Goal: Task Accomplishment & Management: Use online tool/utility

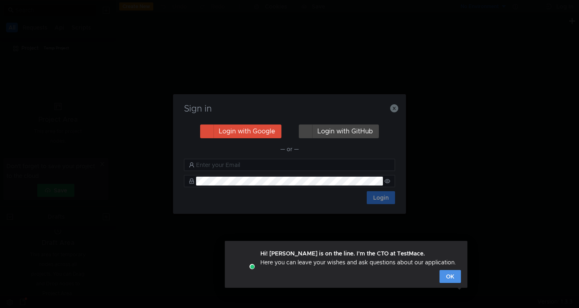
click at [454, 277] on button "OK" at bounding box center [450, 276] width 21 height 13
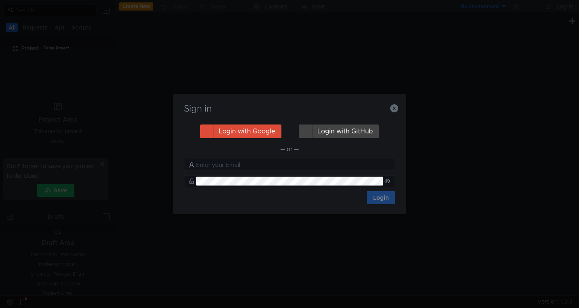
click at [365, 110] on h3 "Sign in" at bounding box center [289, 109] width 213 height 10
click at [395, 111] on icon "button" at bounding box center [394, 108] width 8 height 8
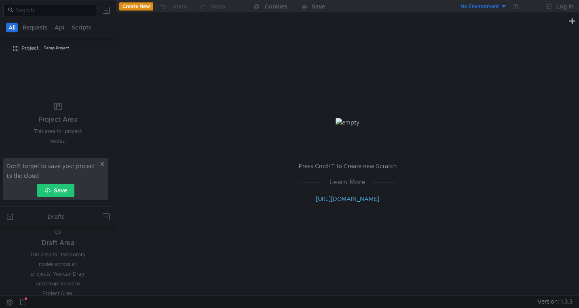
click at [102, 163] on icon at bounding box center [102, 164] width 6 height 6
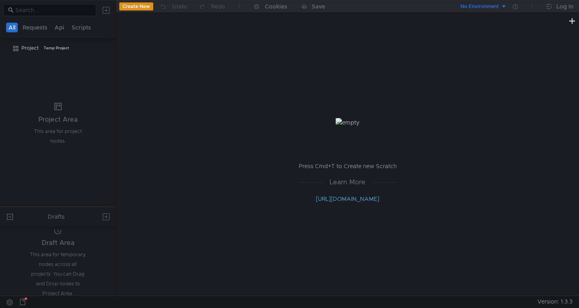
click at [125, 6] on button "Create New" at bounding box center [136, 6] width 34 height 8
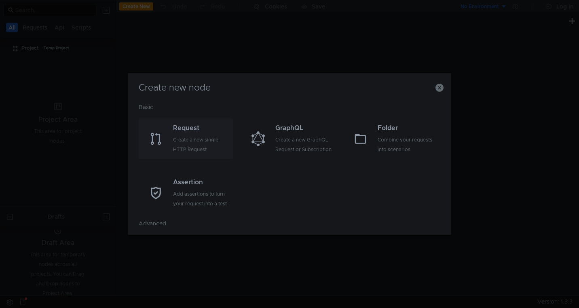
click at [197, 139] on div "Create a new single HTTP Request" at bounding box center [202, 144] width 58 height 19
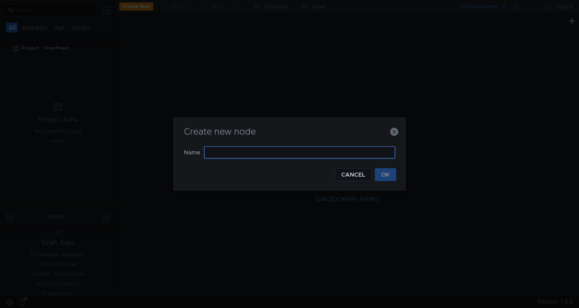
click at [236, 155] on input "text" at bounding box center [299, 152] width 191 height 12
type input "test"
click at [383, 173] on button "OK" at bounding box center [385, 174] width 21 height 13
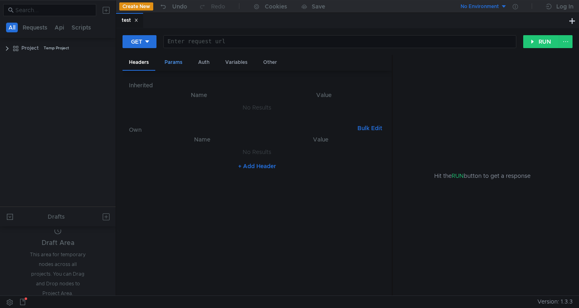
click at [175, 68] on div "Params" at bounding box center [173, 62] width 31 height 15
click at [220, 136] on nz-table "Name Value No Results + Add Parameter" at bounding box center [257, 188] width 256 height 203
click at [373, 79] on button "Bulk Edit" at bounding box center [369, 82] width 31 height 10
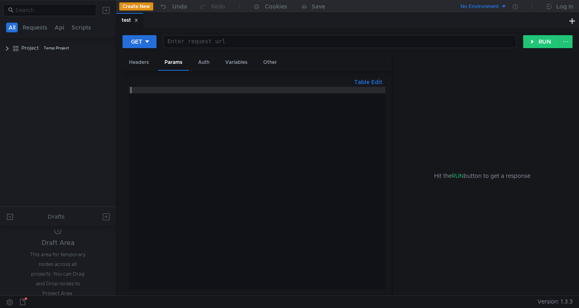
click at [295, 131] on div at bounding box center [257, 195] width 256 height 216
paste textarea "}"
type textarea "}"
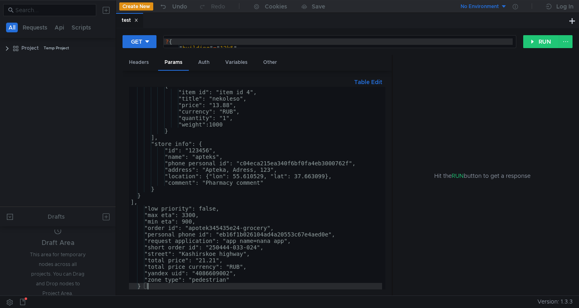
scroll to position [108, 0]
click at [141, 66] on div "Headers" at bounding box center [139, 62] width 33 height 15
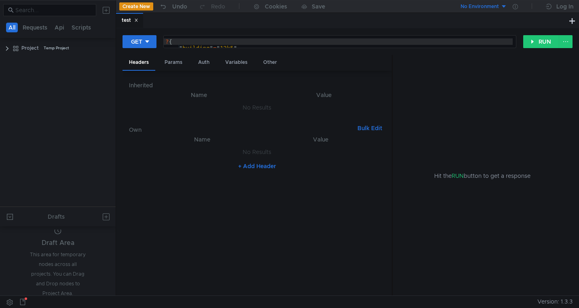
click at [168, 42] on div "? { " building " = " 12k5 ", " city ": " [GEOGRAPHIC_DATA] ", " country ": " Ru…" at bounding box center [338, 57] width 349 height 39
paste textarea "[URL][DOMAIN_NAME]"
type textarea "http://[DOMAIN_NAME]/internal/dispatch/v1/create?{ "building"="12k5", "city": "…"
click at [253, 169] on button "+ Add Header" at bounding box center [257, 166] width 44 height 10
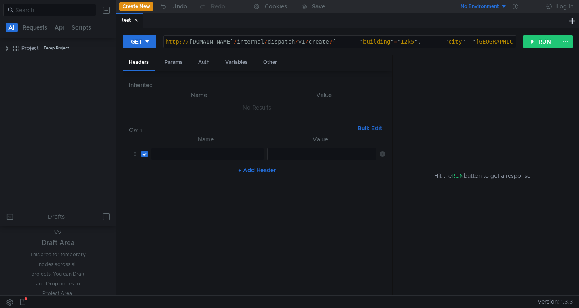
click at [255, 104] on nz-embed-empty "No Results" at bounding box center [257, 107] width 29 height 7
click at [217, 158] on div at bounding box center [207, 160] width 112 height 19
paste textarea "Content-Type"
type textarea "Content-Type"
click at [351, 150] on div at bounding box center [322, 154] width 108 height 12
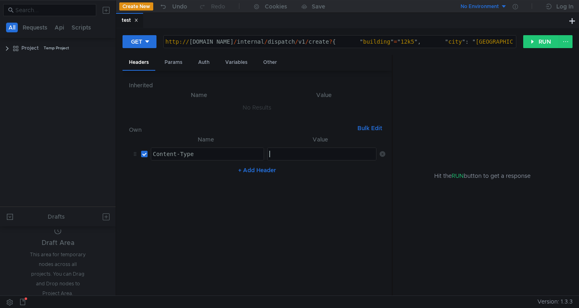
paste textarea "application/json"
type textarea "application/json"
click at [258, 173] on button "+ Add Header" at bounding box center [257, 170] width 44 height 10
click at [216, 172] on div at bounding box center [207, 179] width 112 height 19
paste textarea "X-Ya-Service-Ticket"
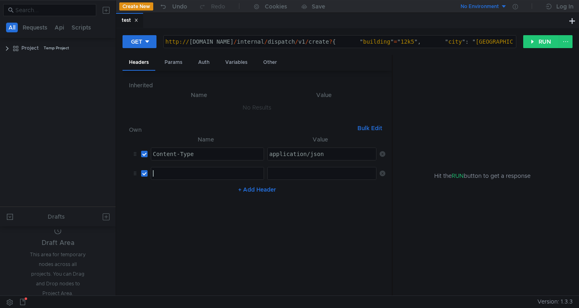
type textarea "X-Ya-Service-Ticket"
click at [330, 180] on div at bounding box center [322, 179] width 109 height 19
paste textarea "3:serv:CLmAAhCW_cbGBiIRCMTzehCq33sgg43MkaXU_gE:GvrY07244SqEZArqG2NI8Hzr1k3zSMtt…"
type textarea "3:serv:CLmAAhCW_cbGBiIRCMTzehCq33sgg43MkaXU_gE:GvrY07244SqEZArqG2NI8Hzr1k3zSMtt…"
click at [547, 42] on button "RUN" at bounding box center [541, 41] width 36 height 13
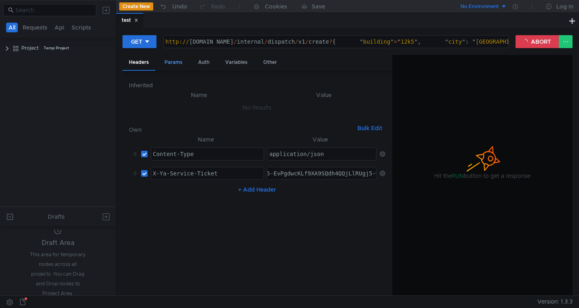
click at [180, 65] on div "Params" at bounding box center [173, 62] width 31 height 15
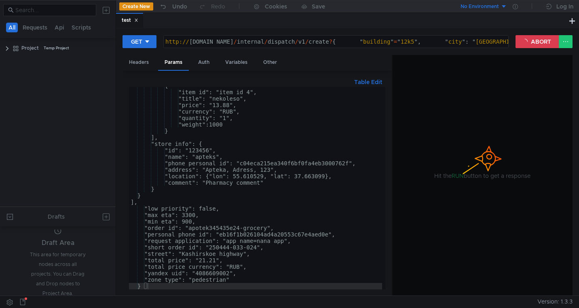
scroll to position [0, 0]
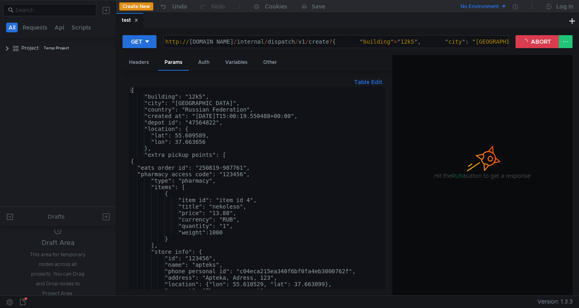
drag, startPoint x: 248, startPoint y: 166, endPoint x: 255, endPoint y: 180, distance: 15.0
click at [248, 167] on div "{ "building": "12k5", "city": "[GEOGRAPHIC_DATA]", "country": "Russian Federati…" at bounding box center [255, 195] width 253 height 216
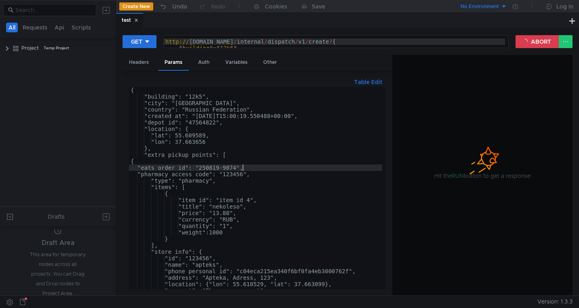
scroll to position [0, 8]
type textarea ""eats_order_id": "250819-987486","
click at [541, 40] on button "ABORT" at bounding box center [538, 41] width 44 height 13
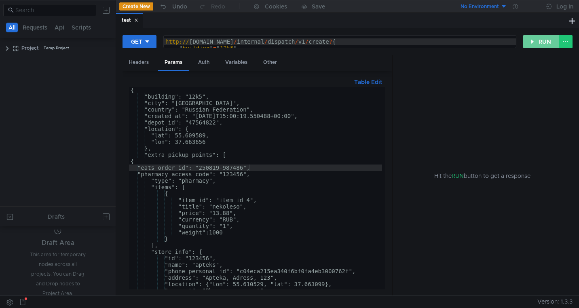
click at [538, 42] on button "RUN" at bounding box center [541, 41] width 36 height 13
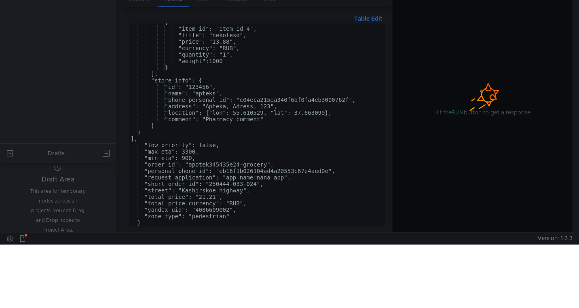
scroll to position [0, 0]
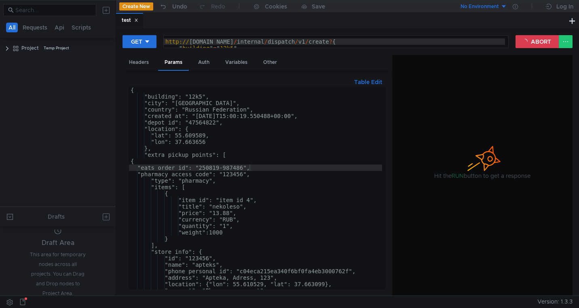
click at [423, 167] on div at bounding box center [483, 175] width 180 height 241
click at [518, 226] on div at bounding box center [483, 175] width 180 height 241
click at [542, 42] on button "ABORT" at bounding box center [538, 41] width 44 height 13
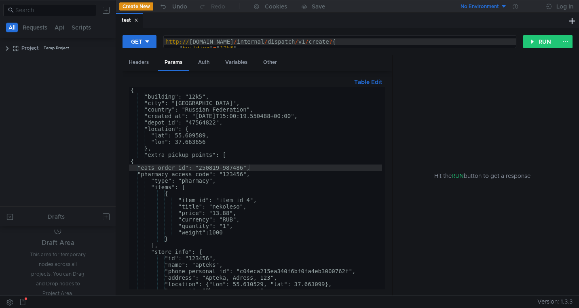
click at [564, 49] on div "GET http://[DOMAIN_NAME]/internal/dispatch/v1/create?{ "building"="12k5", "city…" at bounding box center [348, 45] width 450 height 20
click at [564, 46] on button at bounding box center [566, 41] width 14 height 13
click at [511, 80] on div at bounding box center [289, 154] width 579 height 308
click at [15, 49] on clr-icon at bounding box center [16, 48] width 6 height 6
click at [6, 48] on clr-icon at bounding box center [7, 48] width 6 height 6
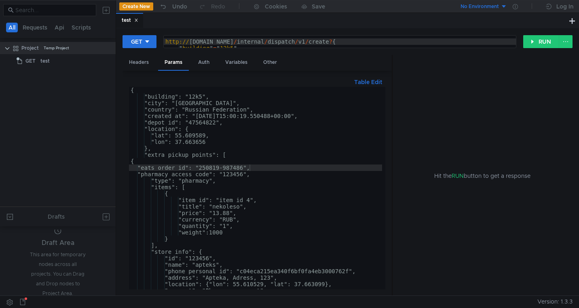
scroll to position [63, 0]
click at [260, 153] on div "{ "building": "12k5", "city": "Moscow", "country": "Russian Federation", "creat…" at bounding box center [255, 195] width 253 height 216
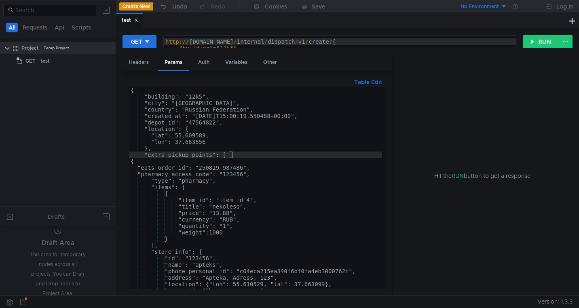
type textarea ""zone_type": "pedestrian" }"
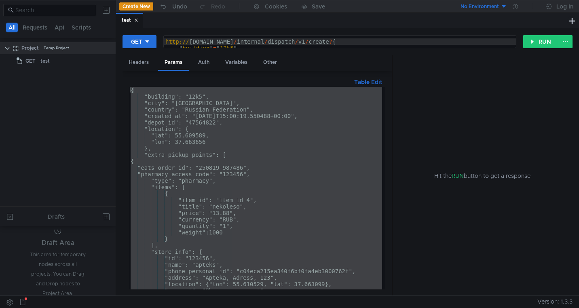
scroll to position [0, 0]
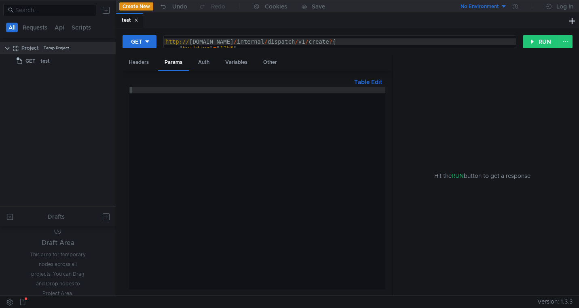
click at [233, 102] on div at bounding box center [257, 195] width 256 height 216
paste textarea "}"
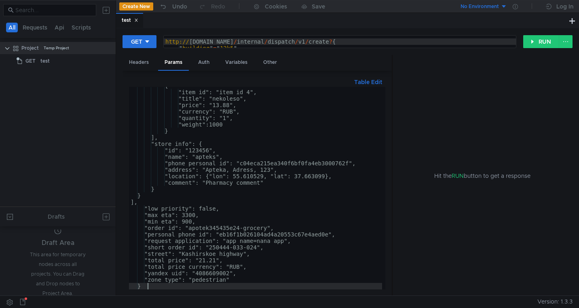
scroll to position [108, 0]
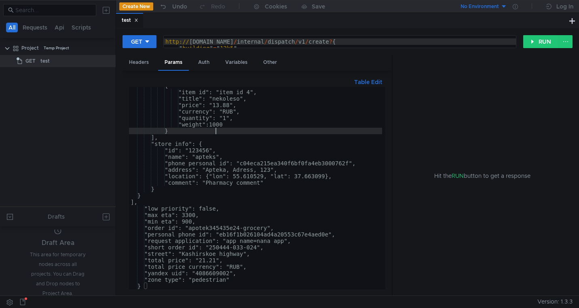
click at [216, 130] on div "{ "item_id": "item_id_4", "title": "nekoleso", "price": "13.88", "currency": "R…" at bounding box center [255, 190] width 253 height 216
type textarea ""zone_type": "pedestrian" }"
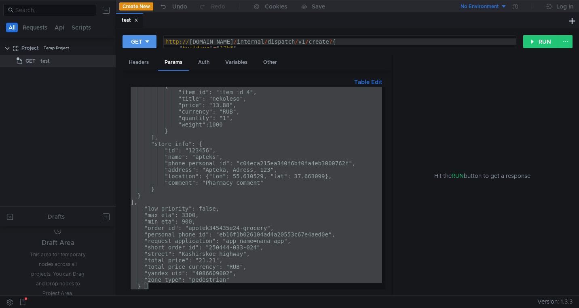
click at [136, 44] on div "GET" at bounding box center [136, 41] width 11 height 9
click at [140, 73] on li "POST" at bounding box center [140, 71] width 35 height 13
click at [208, 63] on div "Body" at bounding box center [204, 62] width 25 height 15
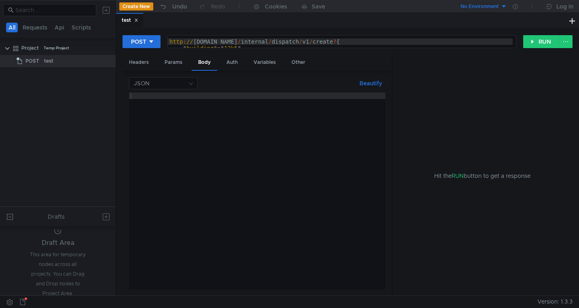
click at [213, 112] on div at bounding box center [257, 198] width 256 height 210
paste textarea "}"
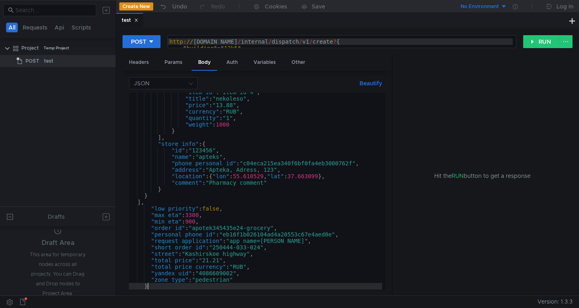
type textarea "}"
click at [178, 62] on div "Params" at bounding box center [173, 62] width 31 height 15
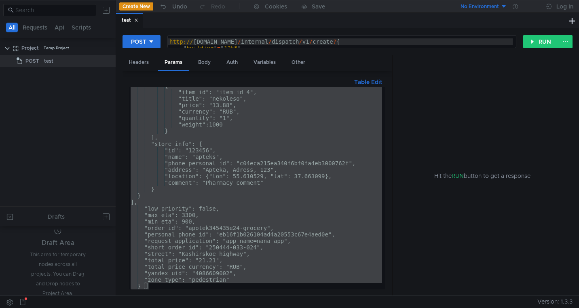
click at [216, 121] on div "{ "item_id": "item_id_4", "title": "nekoleso", "price": "13.88", "currency": "R…" at bounding box center [255, 190] width 253 height 216
type textarea ""zone_type": "pedestrian" }"
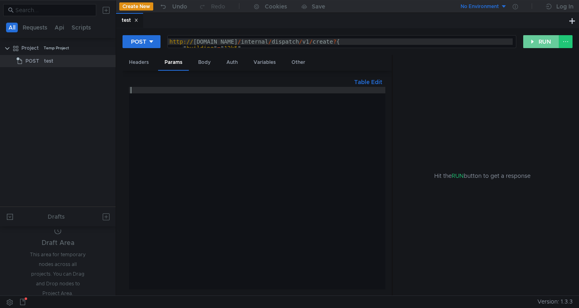
click at [530, 44] on button "RUN" at bounding box center [541, 41] width 36 height 13
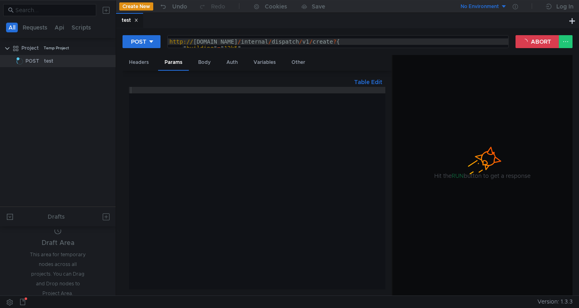
type textarea "http://[DOMAIN_NAME]/internal/dispatch/v1/create?{"
click at [182, 41] on div "http:// grocery-dispatch.lavka.tst.yandex.net / internal / dispatch / v1 / crea…" at bounding box center [338, 57] width 340 height 39
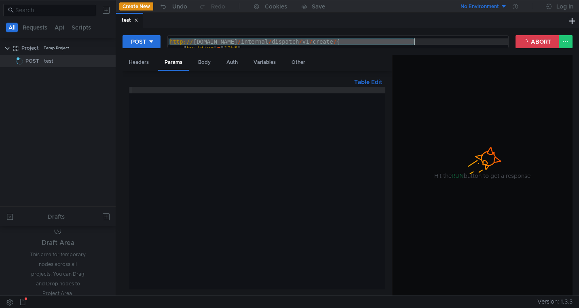
drag, startPoint x: 182, startPoint y: 41, endPoint x: 397, endPoint y: 40, distance: 215.9
click at [397, 40] on div "http:// grocery-dispatch.lavka.tst.yandex.net / internal / dispatch / v1 / crea…" at bounding box center [338, 57] width 340 height 39
click at [384, 38] on div "http:// [DOMAIN_NAME] / internal / dispatch / v1 / create ? { " building " = " …" at bounding box center [338, 57] width 340 height 39
drag, startPoint x: 415, startPoint y: 41, endPoint x: 169, endPoint y: 39, distance: 245.8
click at [169, 39] on div "http:// grocery-dispatch.lavka.tst.yandex.net / internal / dispatch / v1 / crea…" at bounding box center [338, 57] width 340 height 39
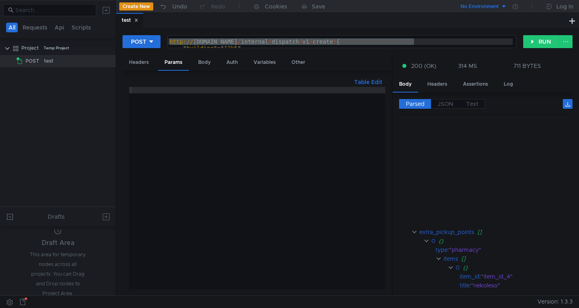
scroll to position [155, 0]
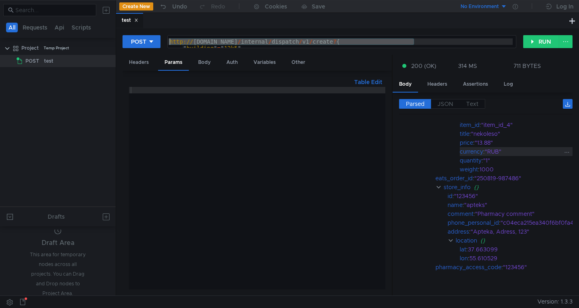
click at [504, 149] on div ""RUB"" at bounding box center [549, 151] width 128 height 9
click at [502, 176] on div ""250819-987486"" at bounding box center [543, 178] width 139 height 9
click at [501, 177] on div ""250819-987486"" at bounding box center [543, 178] width 139 height 9
click at [488, 174] on div ""250819-987486"" at bounding box center [543, 178] width 139 height 9
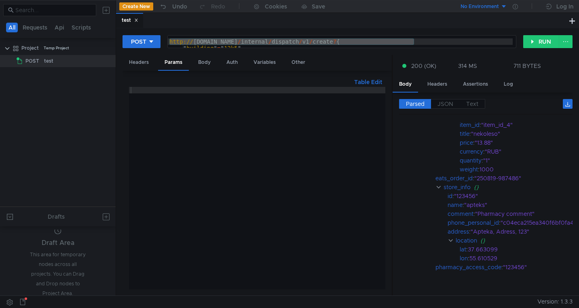
click at [458, 63] on div "314 MS" at bounding box center [467, 65] width 19 height 7
click at [461, 65] on div at bounding box center [289, 154] width 579 height 308
click at [444, 86] on div "Headers" at bounding box center [437, 84] width 33 height 15
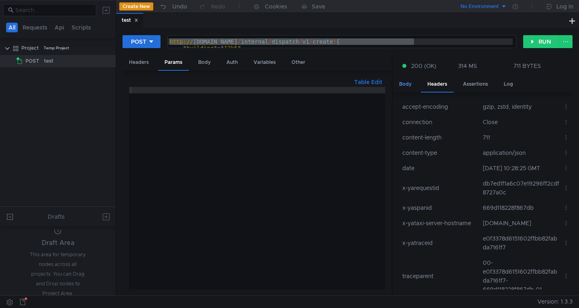
click at [411, 84] on div "Body" at bounding box center [405, 84] width 25 height 15
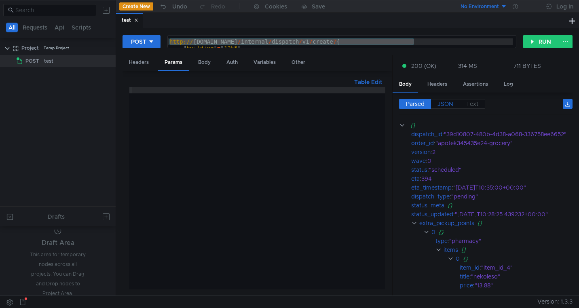
click at [444, 104] on span "JSON" at bounding box center [445, 103] width 16 height 7
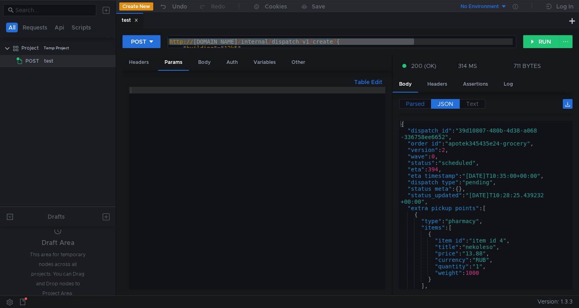
click at [425, 106] on label "Parsed" at bounding box center [415, 104] width 32 height 10
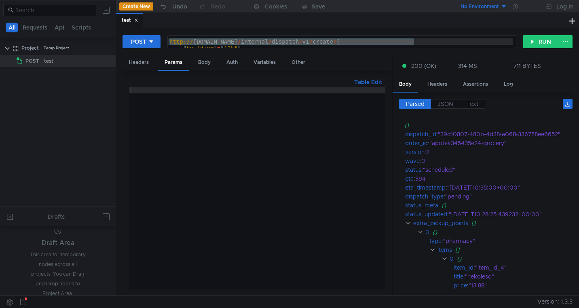
scroll to position [0, 0]
click at [68, 102] on tree-viewport "Project Temp Project POST test" at bounding box center [58, 123] width 116 height 165
click at [129, 6] on button "Create New" at bounding box center [136, 6] width 34 height 8
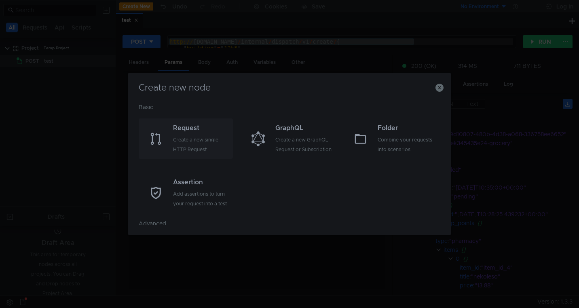
click at [183, 146] on div "Create a new single HTTP Request" at bounding box center [202, 144] width 58 height 19
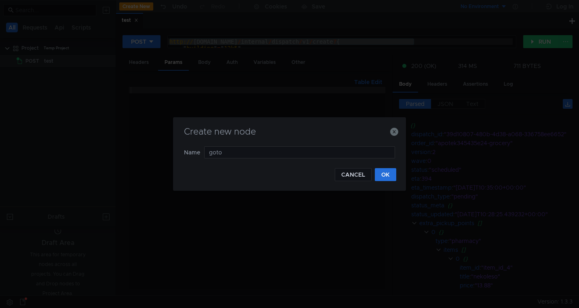
type input "gotov"
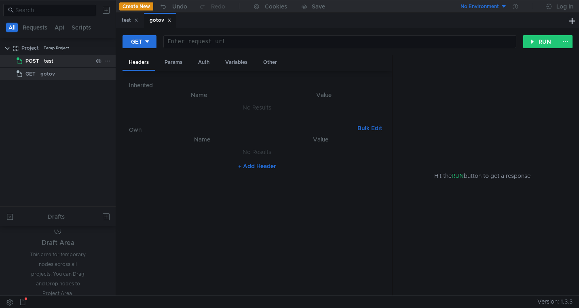
click at [108, 61] on icon at bounding box center [108, 61] width 6 height 6
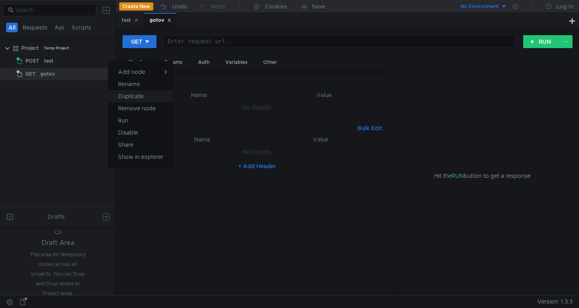
click at [147, 98] on button "Duplicate" at bounding box center [140, 96] width 65 height 12
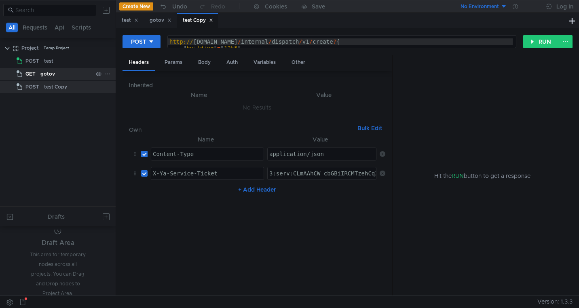
click at [62, 72] on div "gotov" at bounding box center [66, 74] width 52 height 12
click at [108, 74] on icon at bounding box center [108, 74] width 4 height 1
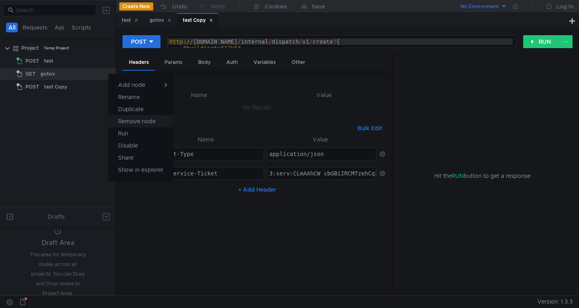
click at [151, 122] on app-tour-anchor "Remove node" at bounding box center [137, 121] width 38 height 10
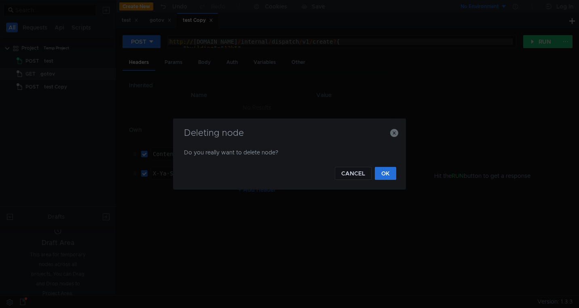
click at [397, 174] on div "Deleting node Do you really want to delete node? CANCEL OK" at bounding box center [289, 153] width 233 height 71
click at [385, 173] on button "OK" at bounding box center [385, 173] width 21 height 13
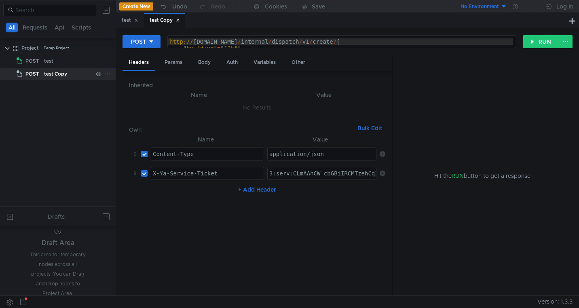
click at [70, 77] on div "test Copy" at bounding box center [68, 74] width 49 height 12
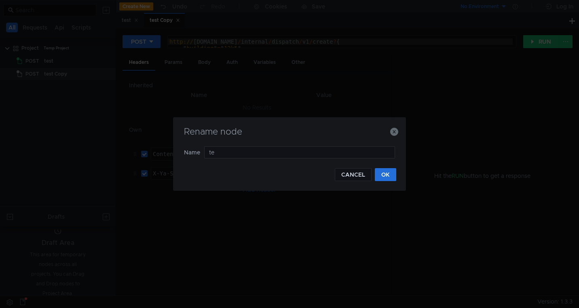
type input "t"
type input "gotov"
click at [383, 176] on button "OK" at bounding box center [385, 174] width 21 height 13
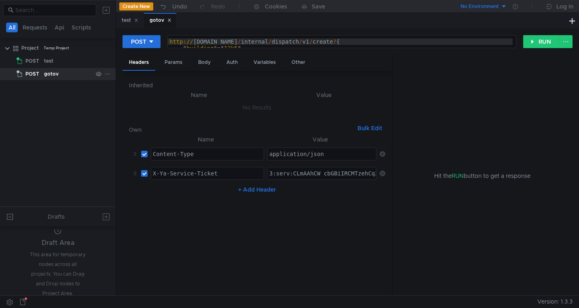
click at [78, 73] on div "gotov" at bounding box center [68, 74] width 49 height 12
click at [484, 5] on div "No Environment" at bounding box center [480, 7] width 38 height 8
click at [485, 26] on li "No Environment" at bounding box center [479, 23] width 56 height 13
click at [208, 67] on div "Body" at bounding box center [204, 62] width 25 height 15
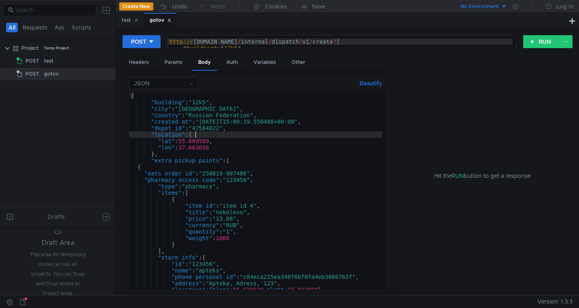
click at [226, 134] on div "{ "building" : "12k5" , "city" : "Moscow" , "country" : "Russian Federation" , …" at bounding box center [255, 198] width 253 height 210
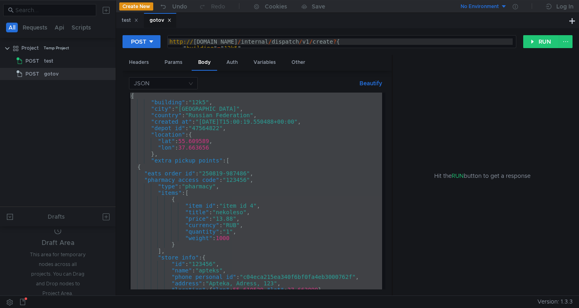
paste textarea "http://grocery-dispatch.lavka.tst.yandex.net/internal/dispatch/v1/order_ready"
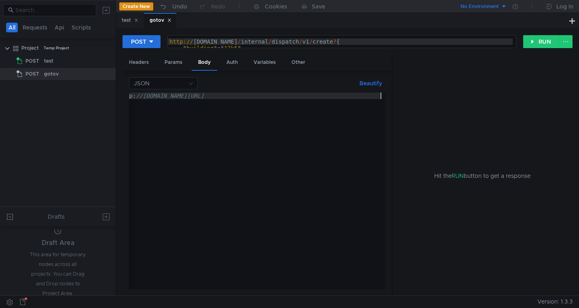
type textarea "}"
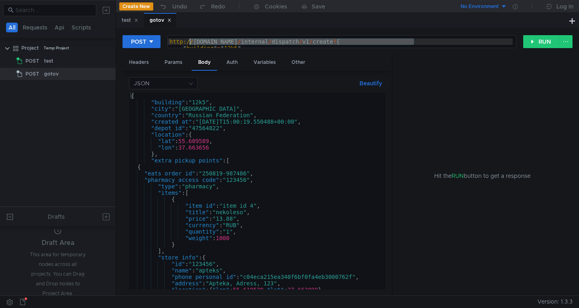
drag, startPoint x: 413, startPoint y: 42, endPoint x: 166, endPoint y: 44, distance: 246.6
click at [166, 44] on div "POST http://grocery-dispatch.lavka.tst.yandex.net/internal/dispatch/v1/create?{…" at bounding box center [323, 42] width 401 height 14
paste textarea "order_ready"
type textarea "http://grocery-dispatch.lavka.tst.yandex.net/internal/dispatch/v1/order_ready?{"
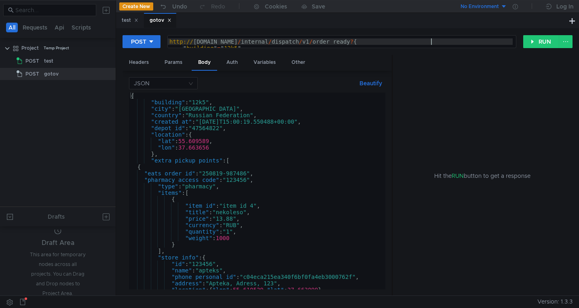
click at [238, 126] on div "{ "building" : "12k5" , "city" : "Moscow" , "country" : "Russian Federation" , …" at bounding box center [255, 198] width 253 height 210
type textarea ""zone_type": "pedestrian" }"
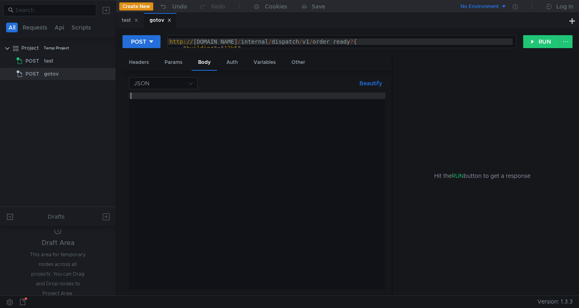
click at [319, 173] on div at bounding box center [257, 198] width 256 height 210
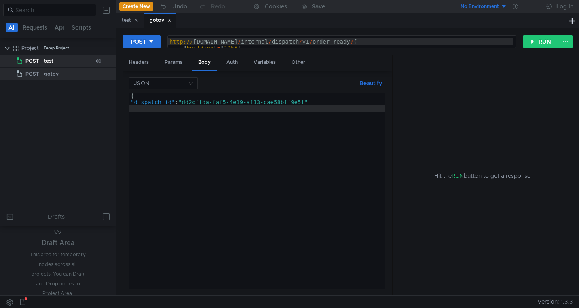
click at [40, 62] on div "POST" at bounding box center [29, 61] width 25 height 12
click at [444, 151] on div "Hit the RUN button to get a response" at bounding box center [482, 175] width 161 height 241
click at [57, 63] on div "test" at bounding box center [68, 61] width 49 height 12
click at [33, 73] on span "POST" at bounding box center [32, 74] width 14 height 12
click at [34, 57] on span "POST" at bounding box center [32, 61] width 14 height 12
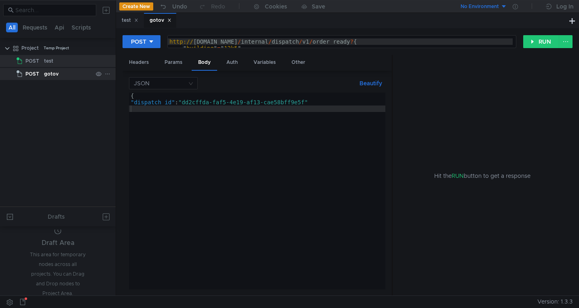
click at [63, 76] on div "gotov" at bounding box center [68, 74] width 49 height 12
click at [318, 8] on div "Save" at bounding box center [318, 7] width 13 height 6
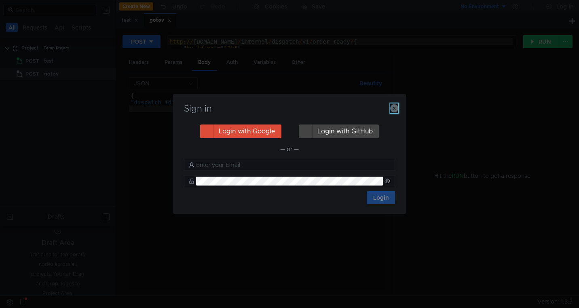
click at [397, 108] on icon "button" at bounding box center [394, 108] width 8 height 8
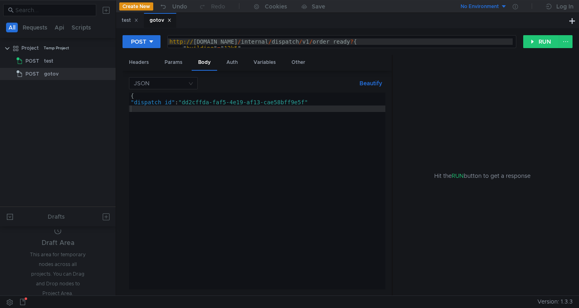
click at [192, 152] on div "{ "dispatch_id" : "dd2cffda-faf5-4e19-af13-cae58bff9e5f"" at bounding box center [257, 198] width 256 height 210
click at [140, 62] on div "Headers" at bounding box center [139, 62] width 33 height 15
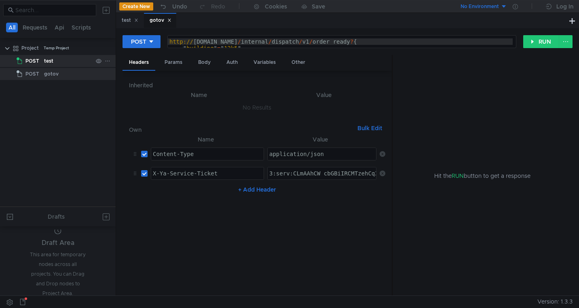
click at [47, 55] on div "test" at bounding box center [48, 61] width 9 height 12
click at [46, 70] on div "gotov" at bounding box center [51, 74] width 15 height 12
click at [44, 61] on div "test" at bounding box center [48, 61] width 9 height 12
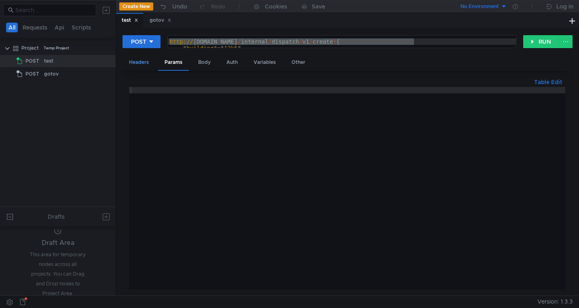
click at [140, 58] on div "Headers" at bounding box center [139, 62] width 33 height 15
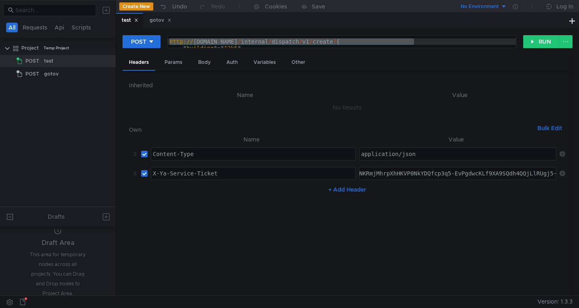
click at [532, 60] on div "Headers Params Body Auth Variables Other" at bounding box center [347, 63] width 449 height 16
click at [292, 63] on div "Other" at bounding box center [298, 62] width 27 height 15
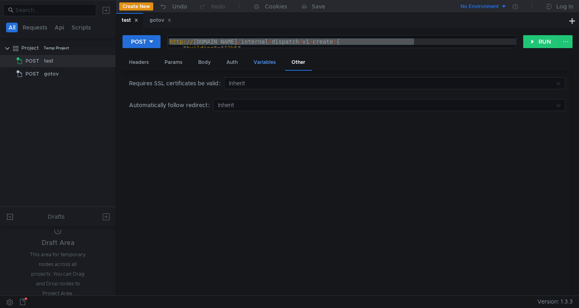
click at [262, 65] on div "Variables" at bounding box center [264, 62] width 35 height 15
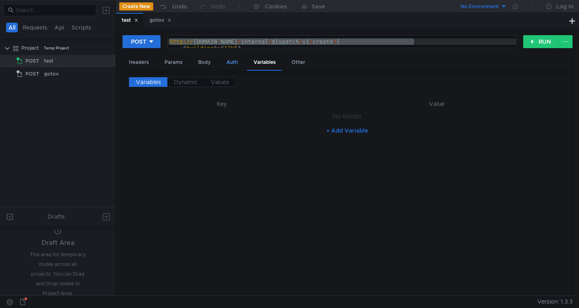
click at [230, 63] on div "Auth" at bounding box center [232, 62] width 24 height 15
click at [206, 63] on div "Body" at bounding box center [204, 62] width 25 height 15
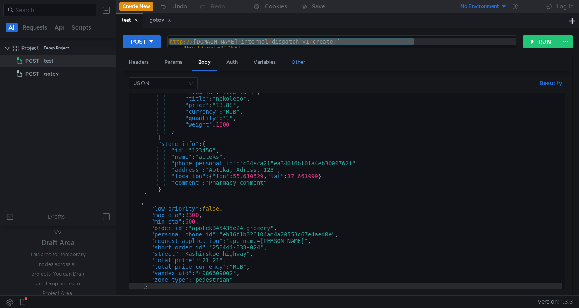
scroll to position [114, 0]
drag, startPoint x: 354, startPoint y: 205, endPoint x: 353, endPoint y: 201, distance: 4.1
click at [354, 205] on div ""item_id" : "item_id_4" , "title" : "nekoleso" , "price" : "13.88" , "currency"…" at bounding box center [345, 194] width 433 height 210
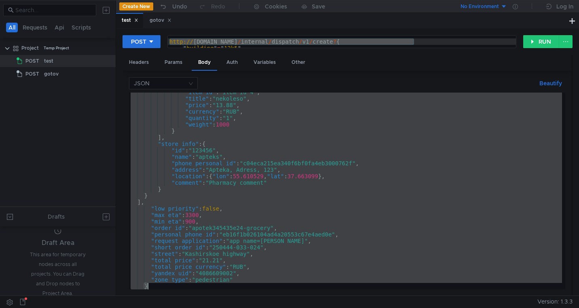
paste textarea
type textarea "}"
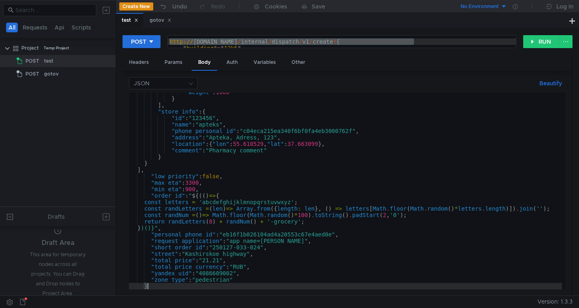
scroll to position [146, 0]
click at [545, 43] on button "RUN" at bounding box center [541, 41] width 36 height 13
click at [561, 62] on div "Headers Params Body Auth Variables Other" at bounding box center [347, 63] width 449 height 16
click at [270, 161] on div ""weight" : 1000 } ] , "store_info" : { "id" : "123456" , "name" : "apteks" , "p…" at bounding box center [345, 194] width 433 height 210
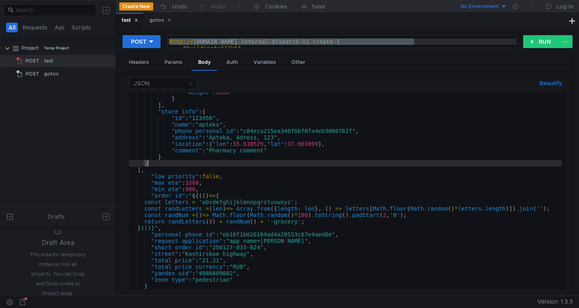
type textarea ""building"="12k5","
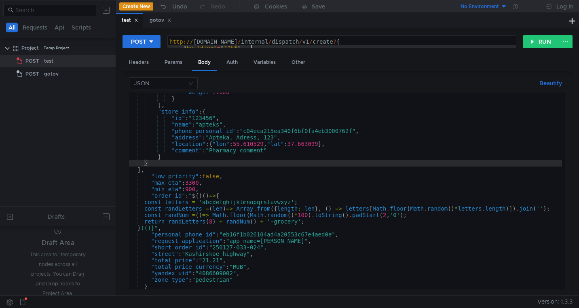
click at [384, 47] on div "http:// grocery-dispatch.lavka.tst.yandex.net / internal / dispatch / v1 / crea…" at bounding box center [342, 57] width 348 height 39
click at [545, 47] on button "RUN" at bounding box center [541, 41] width 36 height 13
click at [563, 44] on button at bounding box center [566, 41] width 14 height 13
click at [568, 43] on div at bounding box center [289, 154] width 579 height 308
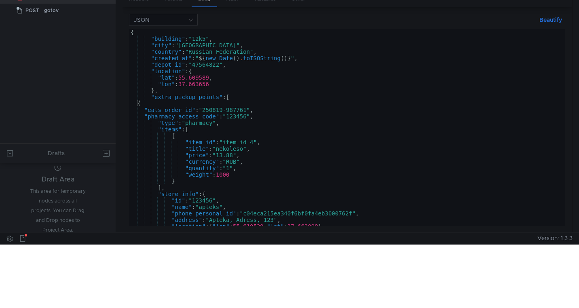
scroll to position [0, 0]
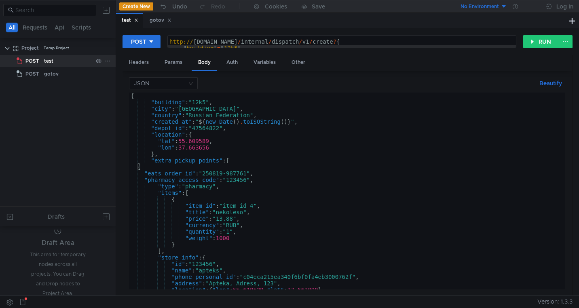
click at [15, 61] on div "POST test" at bounding box center [65, 61] width 101 height 12
click at [17, 61] on clr-icon at bounding box center [20, 61] width 6 height 6
click at [553, 84] on button "Beautify" at bounding box center [550, 83] width 29 height 10
click at [474, 27] on div "Error Json is not Valid" at bounding box center [492, 26] width 136 height 20
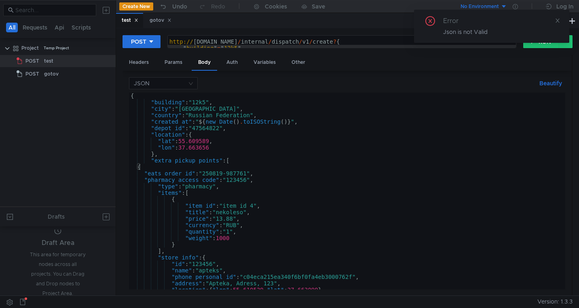
click at [474, 30] on div "Json is not Valid" at bounding box center [501, 31] width 116 height 9
click at [474, 33] on div "Json is not Valid" at bounding box center [501, 31] width 116 height 9
click at [309, 134] on div "{ "building" : "12k5" , "city" : "Moscow" , "country" : "Russian Federation" , …" at bounding box center [345, 198] width 433 height 210
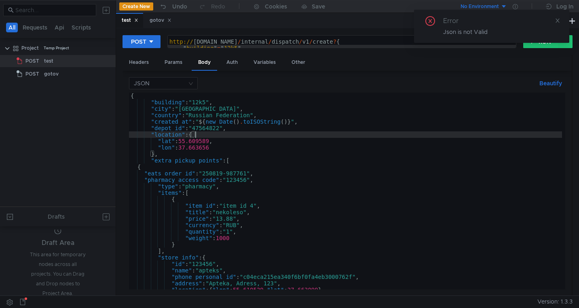
click at [310, 136] on div "{ "building" : "12k5" , "city" : "Moscow" , "country" : "Russian Federation" , …" at bounding box center [345, 198] width 433 height 210
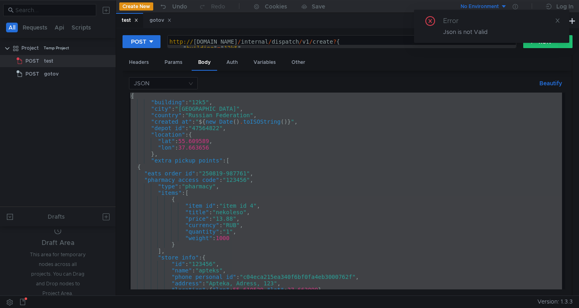
paste textarea
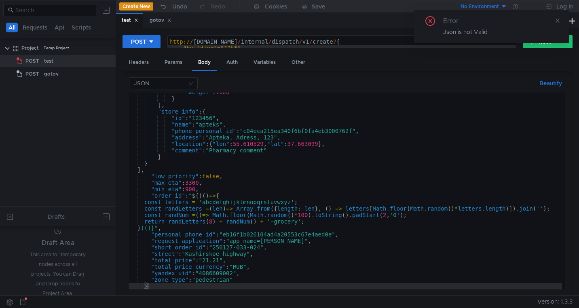
scroll to position [146, 0]
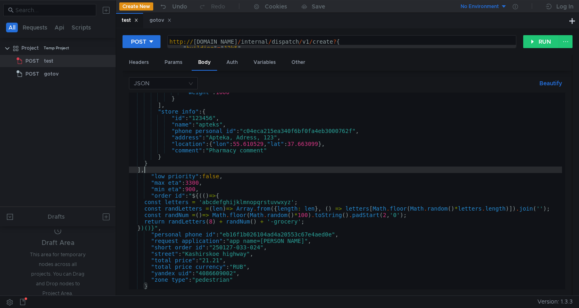
click at [337, 173] on div ""weight" : 1000 } ] , "store_info" : { "id" : "123456" , "name" : "apteks" , "p…" at bounding box center [345, 194] width 433 height 210
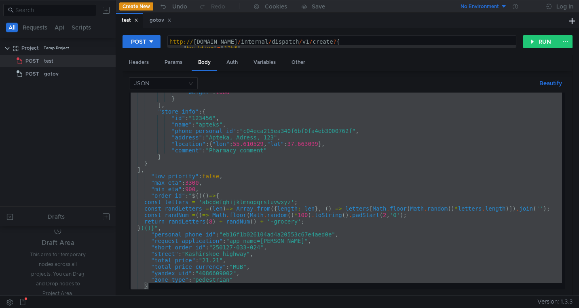
paste textarea
type textarea "}"
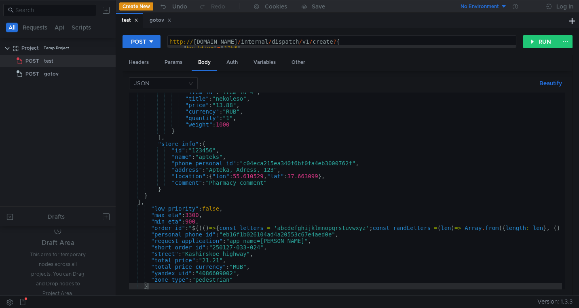
scroll to position [114, 0]
click at [543, 42] on button "RUN" at bounding box center [541, 41] width 36 height 13
click at [34, 29] on button "Requests" at bounding box center [35, 28] width 30 height 10
click at [88, 30] on button "Scripts" at bounding box center [82, 28] width 24 height 10
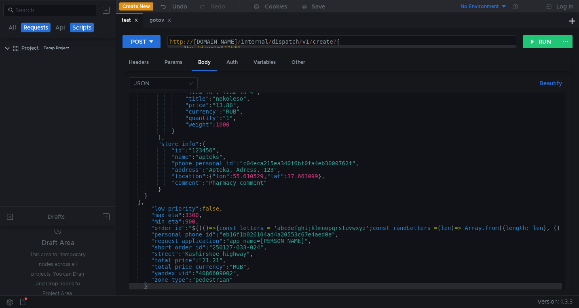
click at [38, 30] on button "Requests" at bounding box center [36, 28] width 30 height 10
click at [158, 22] on div "gotov" at bounding box center [161, 20] width 22 height 8
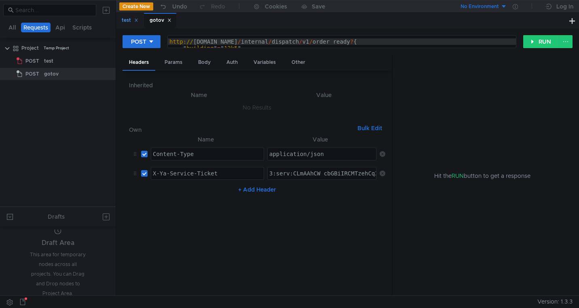
click at [123, 21] on div "test" at bounding box center [130, 20] width 17 height 8
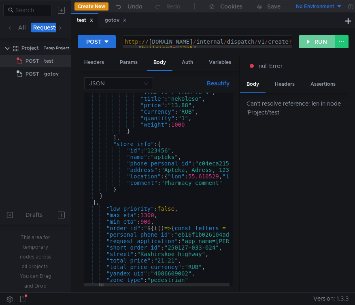
click at [311, 43] on button "RUN" at bounding box center [317, 41] width 36 height 13
click at [258, 68] on div "null Error" at bounding box center [293, 65] width 89 height 9
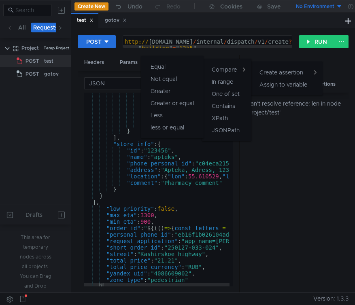
click at [251, 66] on button "Compare" at bounding box center [226, 69] width 49 height 12
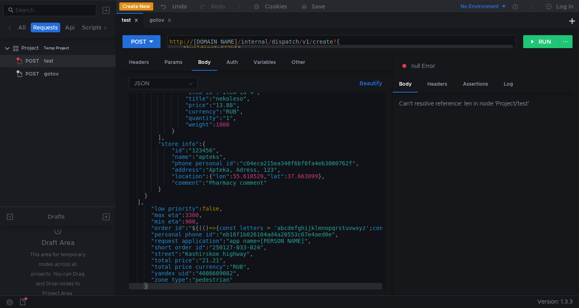
click at [424, 68] on div at bounding box center [289, 154] width 579 height 308
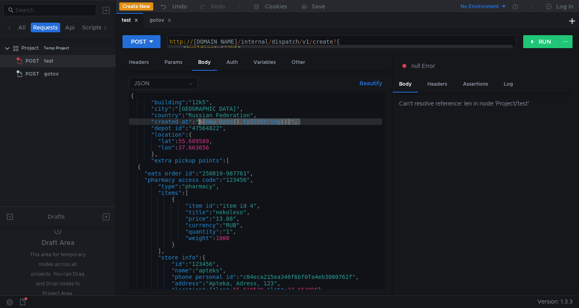
drag, startPoint x: 296, startPoint y: 123, endPoint x: 198, endPoint y: 125, distance: 98.3
paste textarea "2025-01-27T15:00:19.550488+00:00"
type textarea ""created_at": "[DATE]T15:00:19.550488+00:00","
click at [549, 41] on button "RUN" at bounding box center [541, 41] width 36 height 13
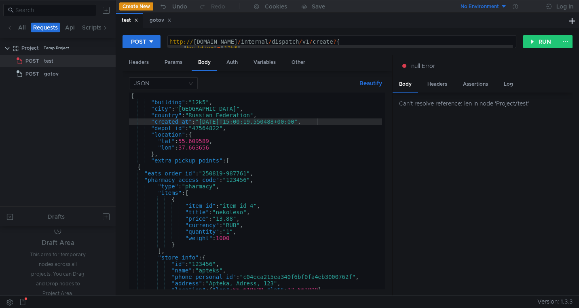
click at [547, 69] on div "null Error" at bounding box center [482, 65] width 161 height 9
click at [459, 147] on div at bounding box center [289, 154] width 579 height 308
click at [410, 86] on div "Body" at bounding box center [405, 85] width 25 height 16
click at [437, 84] on div "Headers" at bounding box center [437, 84] width 33 height 15
click at [406, 83] on div "Body" at bounding box center [405, 84] width 25 height 15
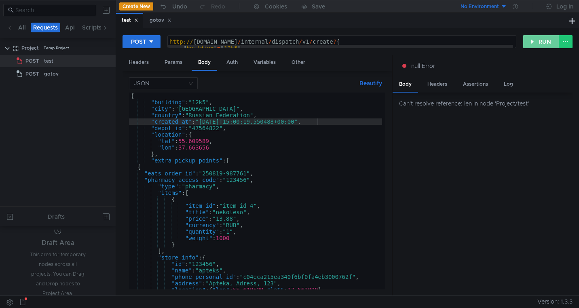
click at [539, 37] on button "RUN" at bounding box center [541, 41] width 36 height 13
click at [40, 77] on div "POST" at bounding box center [29, 74] width 25 height 12
click at [41, 59] on div "POST" at bounding box center [29, 61] width 25 height 12
